Goal: Task Accomplishment & Management: Use online tool/utility

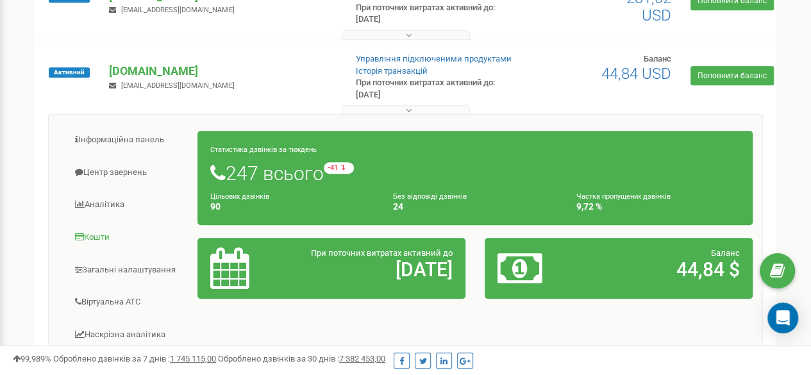
scroll to position [449, 0]
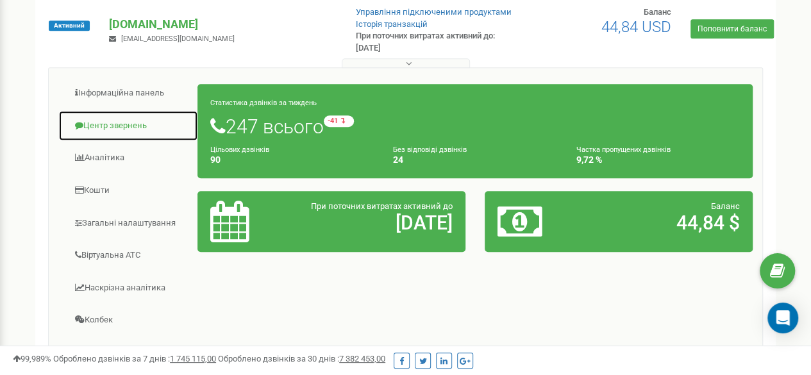
click at [97, 128] on link "Центр звернень" at bounding box center [128, 125] width 140 height 31
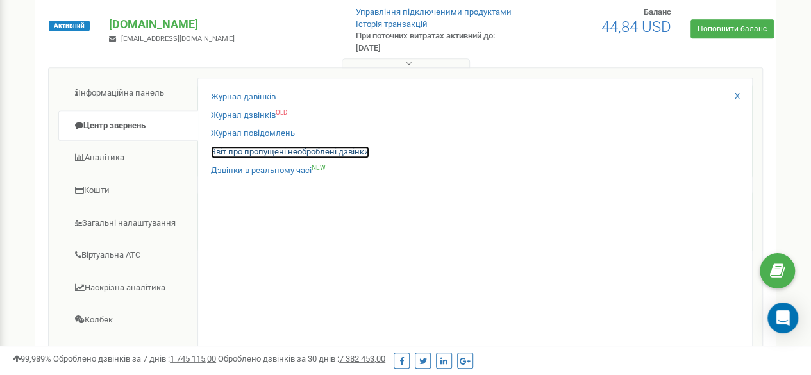
click at [237, 148] on link "Звіт про пропущені необроблені дзвінки" at bounding box center [290, 152] width 158 height 12
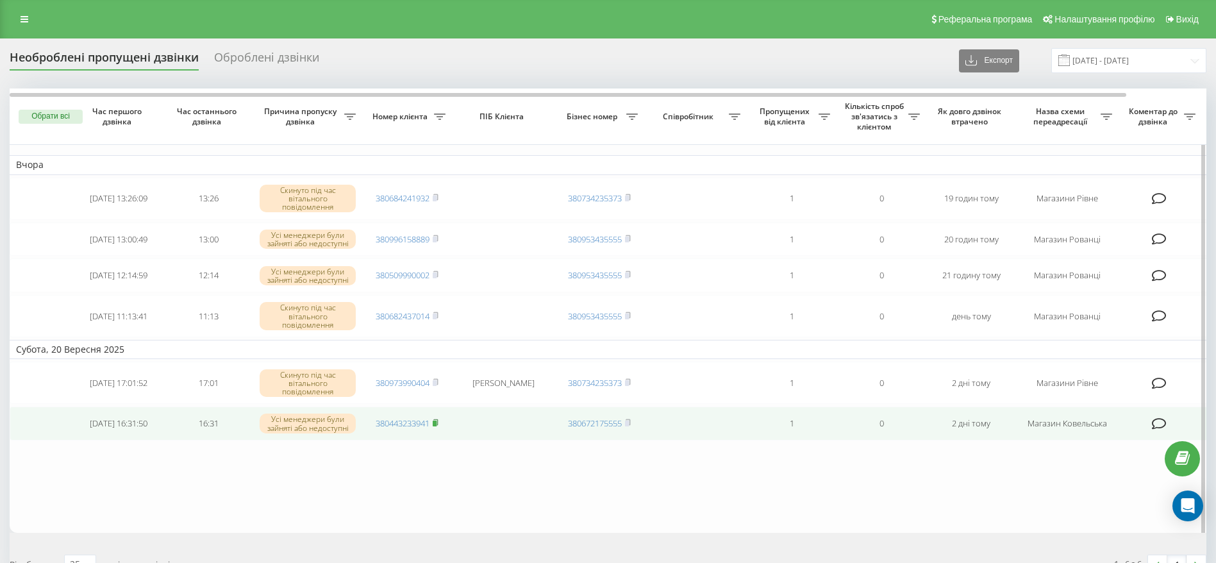
click at [437, 426] on rect at bounding box center [435, 424] width 4 height 6
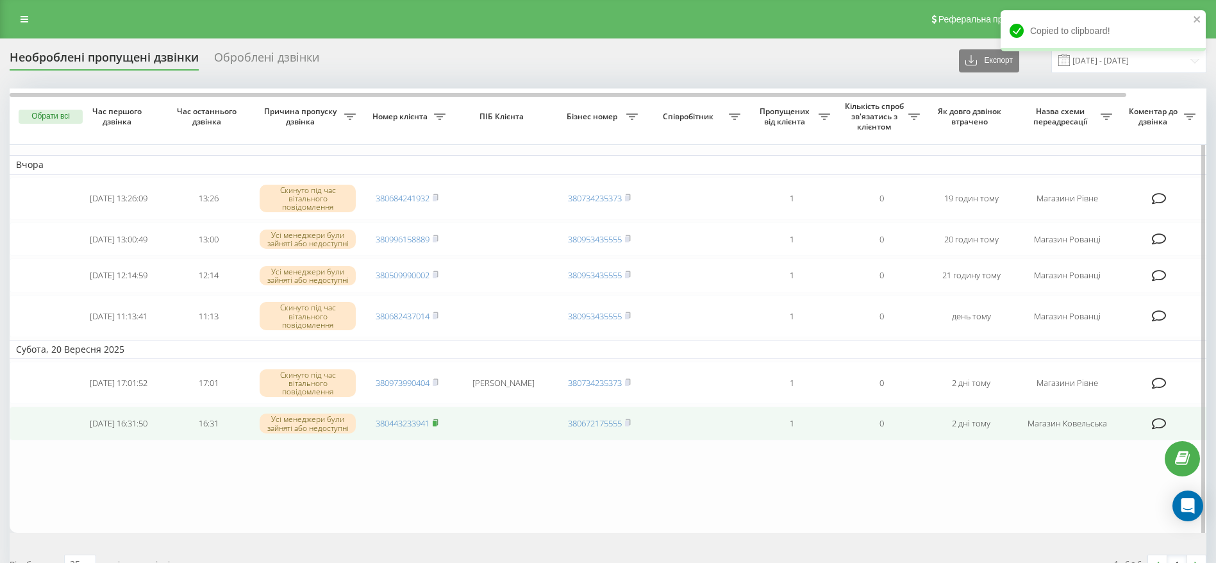
click at [439, 426] on icon at bounding box center [436, 423] width 6 height 8
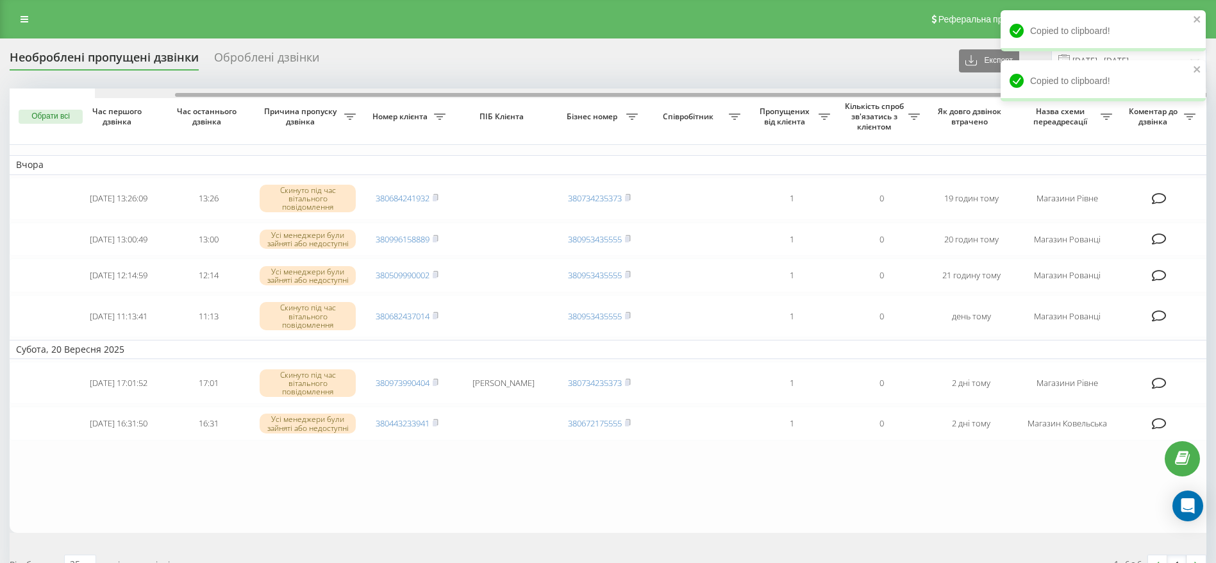
scroll to position [0, 85]
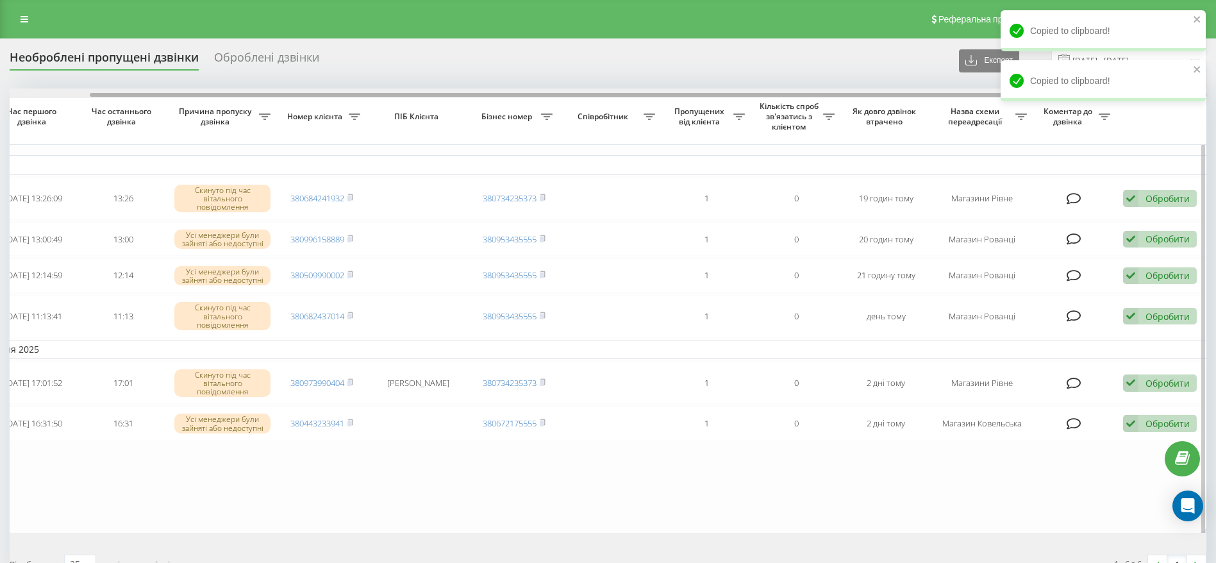
drag, startPoint x: 664, startPoint y: 96, endPoint x: 829, endPoint y: 94, distance: 165.4
click at [826, 94] on div at bounding box center [648, 95] width 1117 height 4
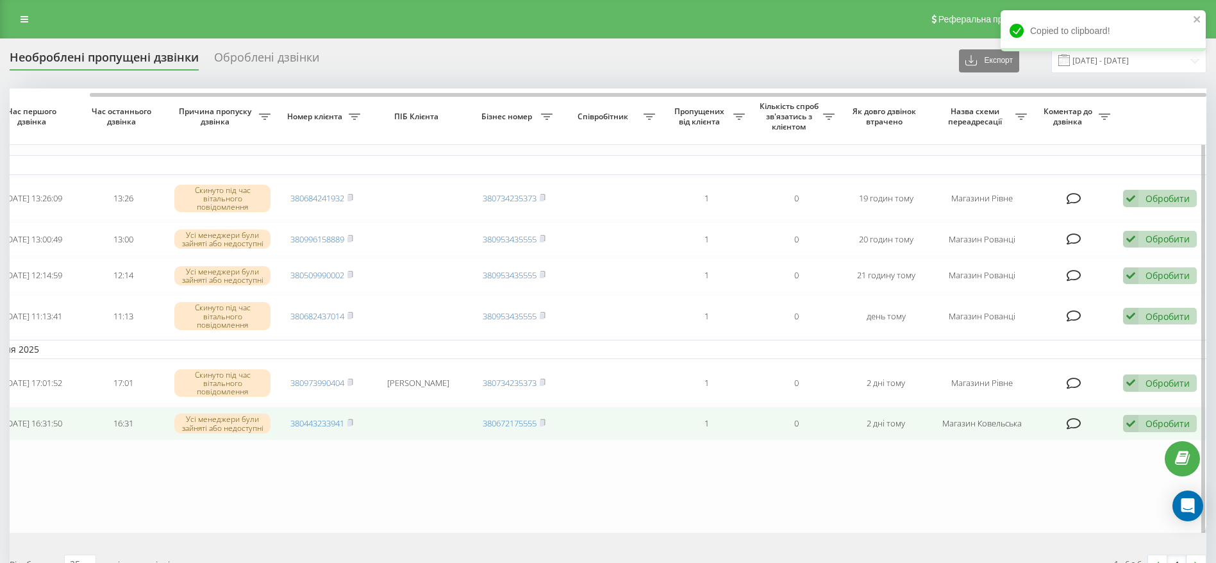
click at [1151, 426] on div "Обробити" at bounding box center [1168, 423] width 44 height 12
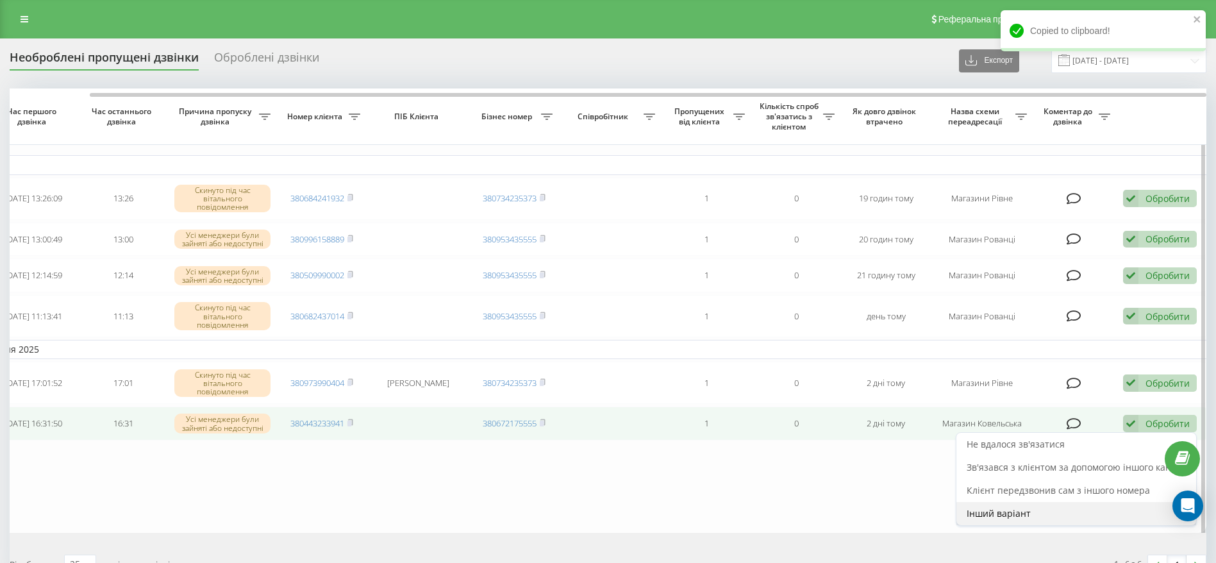
click at [1056, 515] on div "Інший варіант" at bounding box center [1077, 513] width 240 height 23
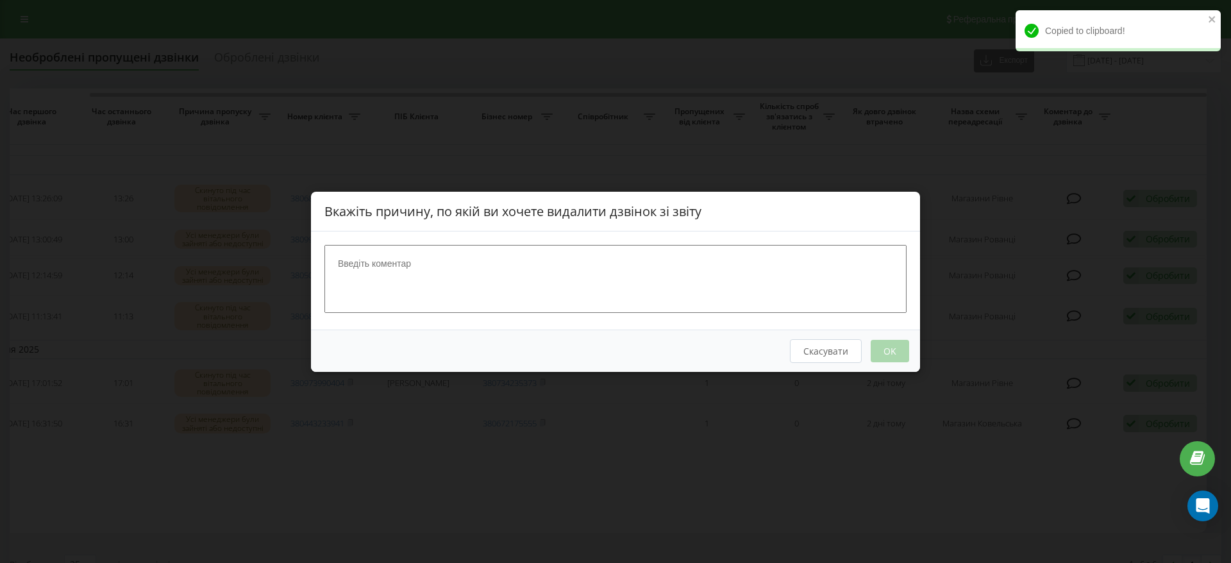
drag, startPoint x: 470, startPoint y: 262, endPoint x: 543, endPoint y: 283, distance: 76.1
click at [468, 263] on textarea at bounding box center [615, 278] width 582 height 68
paste textarea "380443233941"
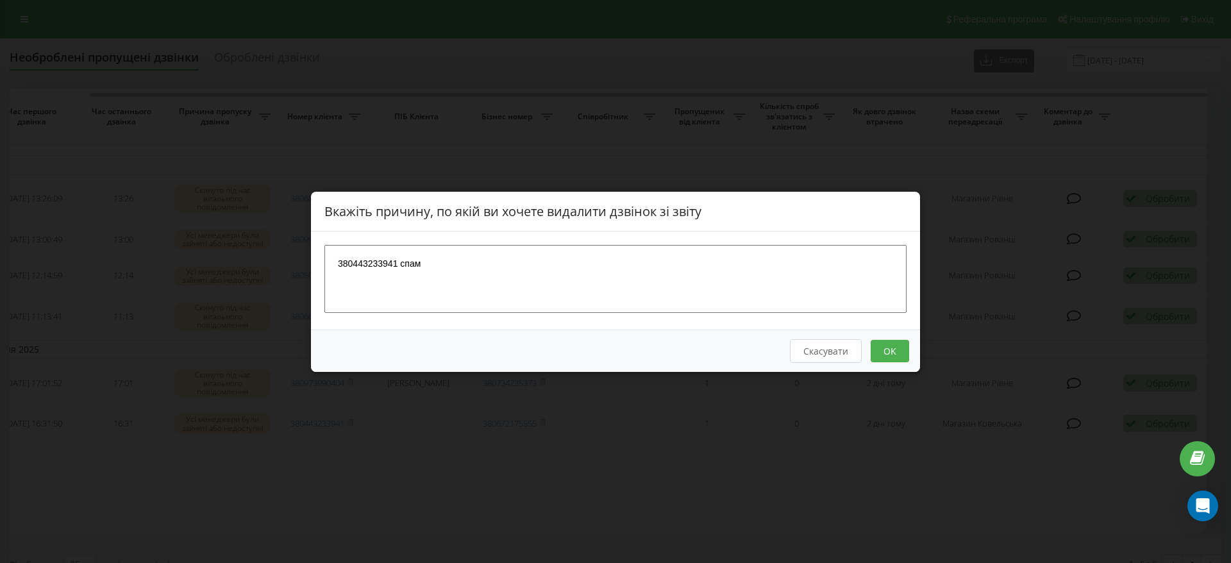
type textarea "380443233941 спам"
click at [896, 351] on button "OK" at bounding box center [890, 350] width 38 height 22
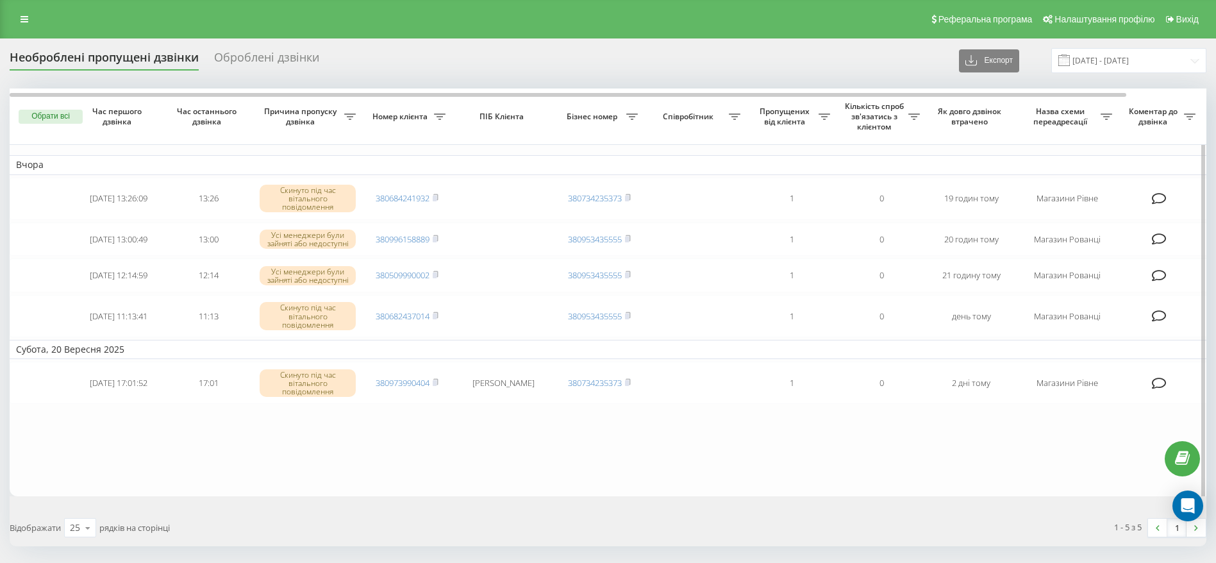
click at [526, 456] on table "Вчора 2025-09-21 13:26:09 13:26 Скинуто під час вітального повідомлення 3806842…" at bounding box center [651, 292] width 1282 height 408
